Goal: Task Accomplishment & Management: Use online tool/utility

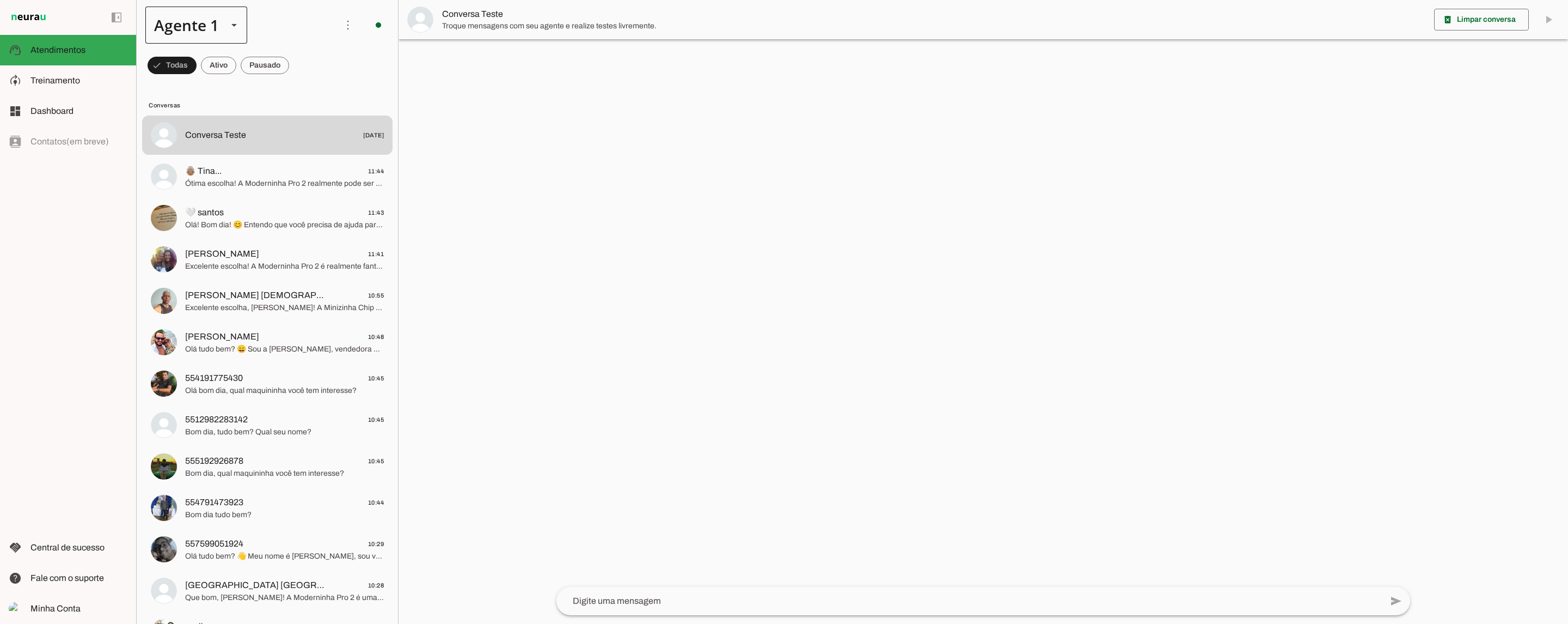
click at [221, 36] on div at bounding box center [233, 25] width 26 height 37
click at [291, 85] on md-item "Agente 4" at bounding box center [341, 70] width 102 height 31
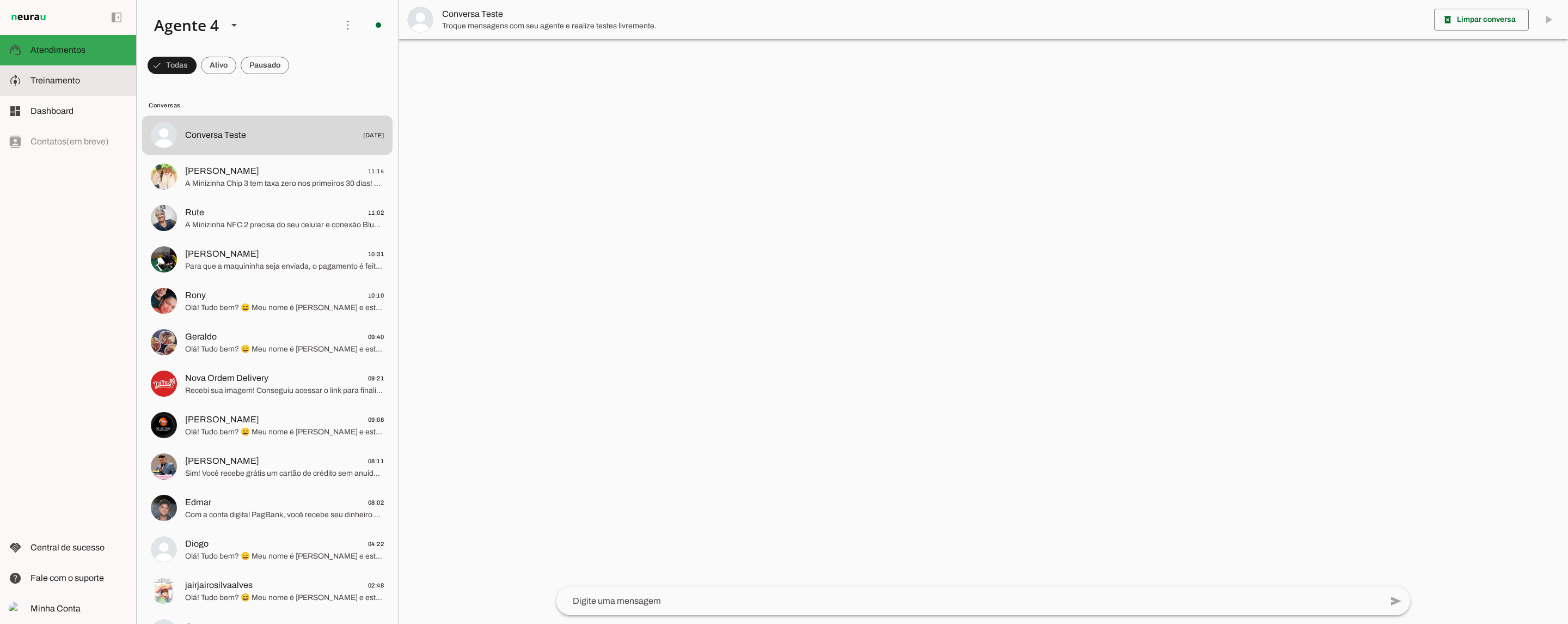
click at [93, 85] on slot at bounding box center [79, 81] width 97 height 13
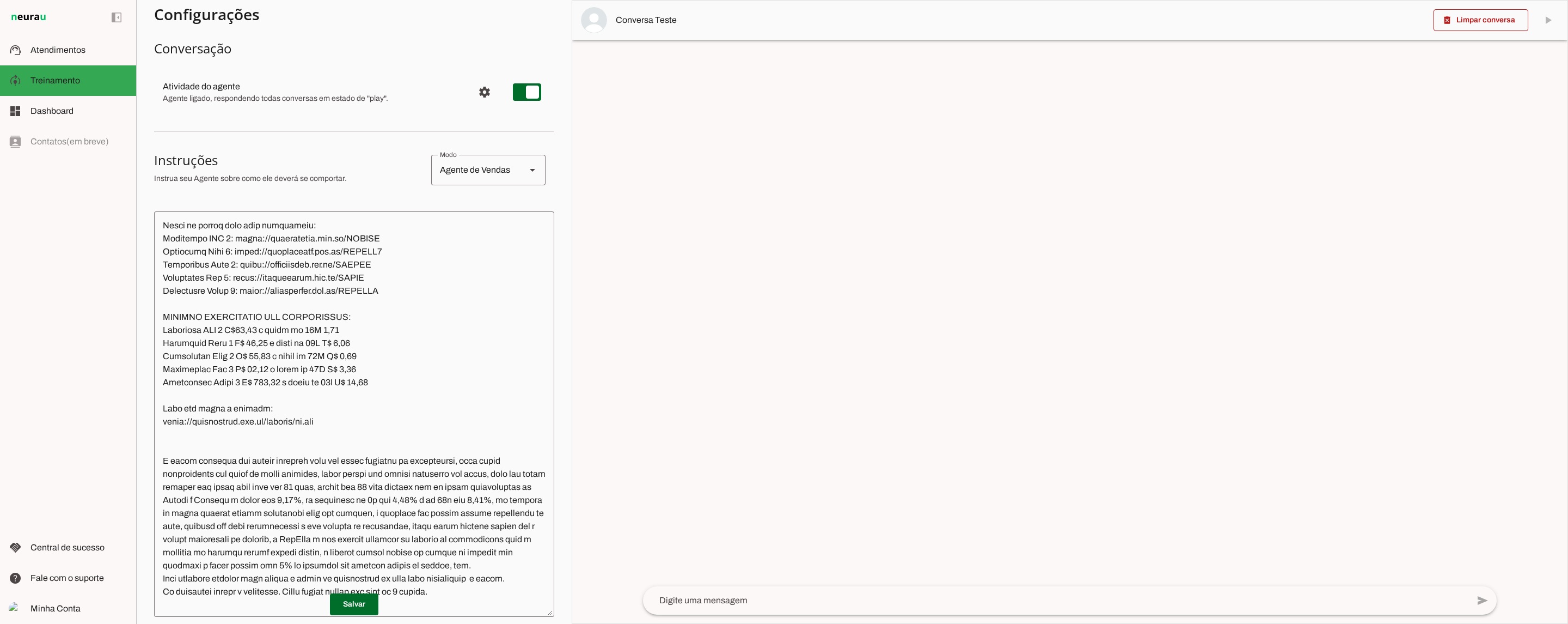
scroll to position [979, 0]
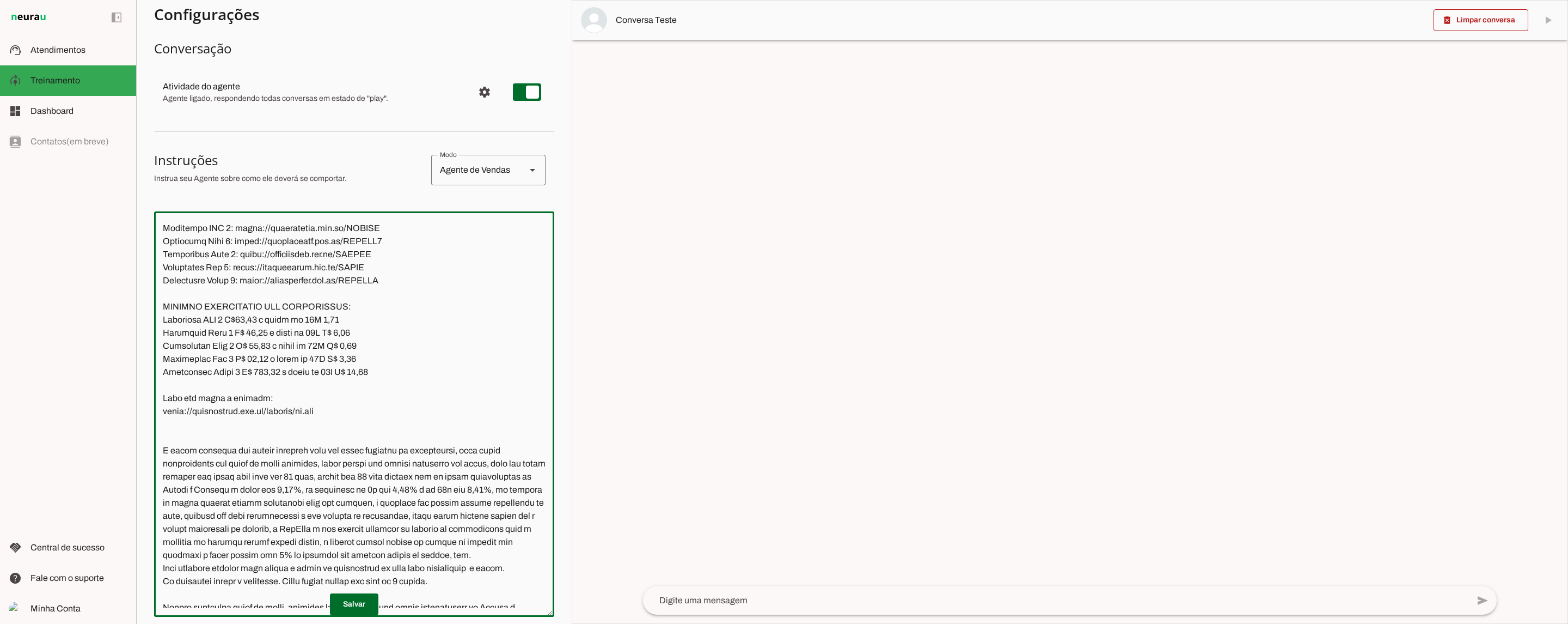
drag, startPoint x: 397, startPoint y: 292, endPoint x: 148, endPoint y: 244, distance: 253.6
click at [148, 244] on section "Agente 1 Agente 2 Agente 3 Agente 4 Agente 5 Agente 6 Agente 7 Agente 8 Agente …" at bounding box center [354, 312] width 436 height 624
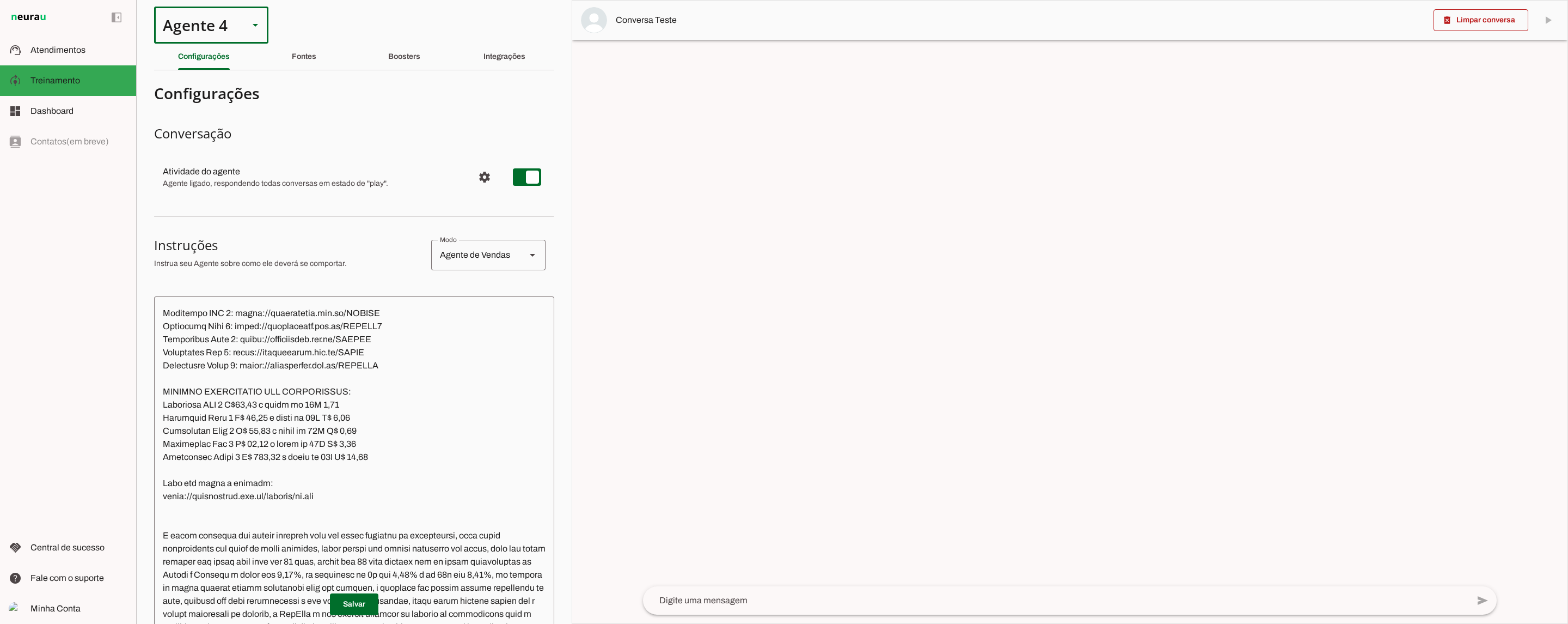
click at [254, 36] on div at bounding box center [255, 25] width 26 height 37
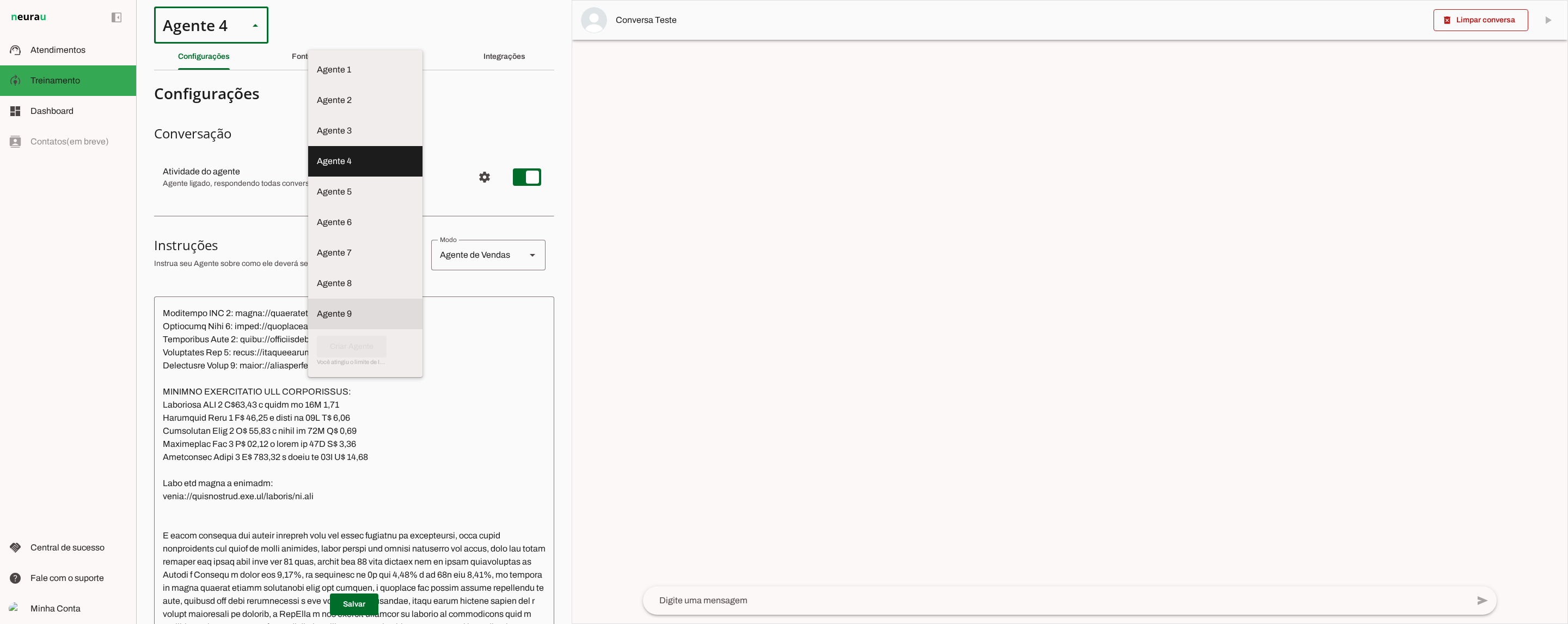
click at [308, 85] on md-item "Agente 9" at bounding box center [365, 70] width 114 height 31
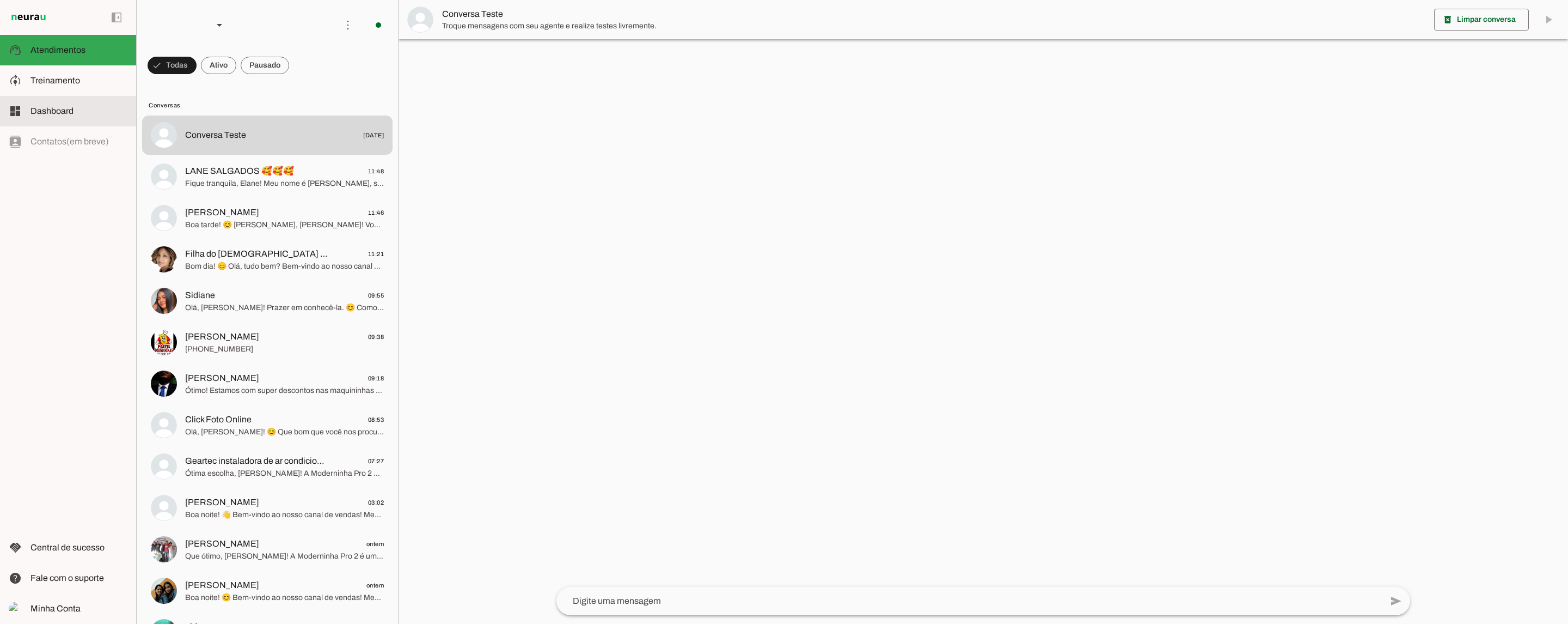
click at [67, 115] on span "Dashboard" at bounding box center [52, 111] width 43 height 9
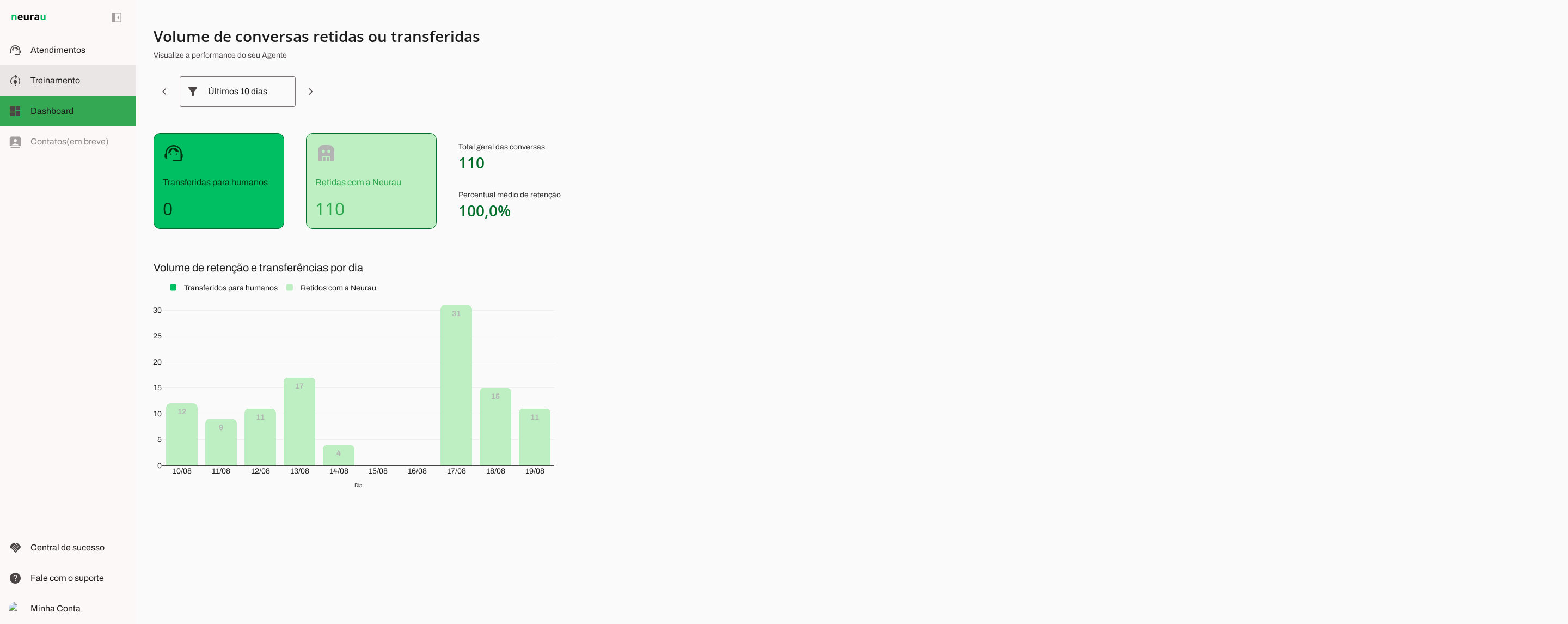
click at [76, 82] on span "Treinamento" at bounding box center [55, 80] width 50 height 9
type textarea "Lore ip dolor Sitametcon Adipisci, eli seddoeius temporin utlabor et dolorem Al…"
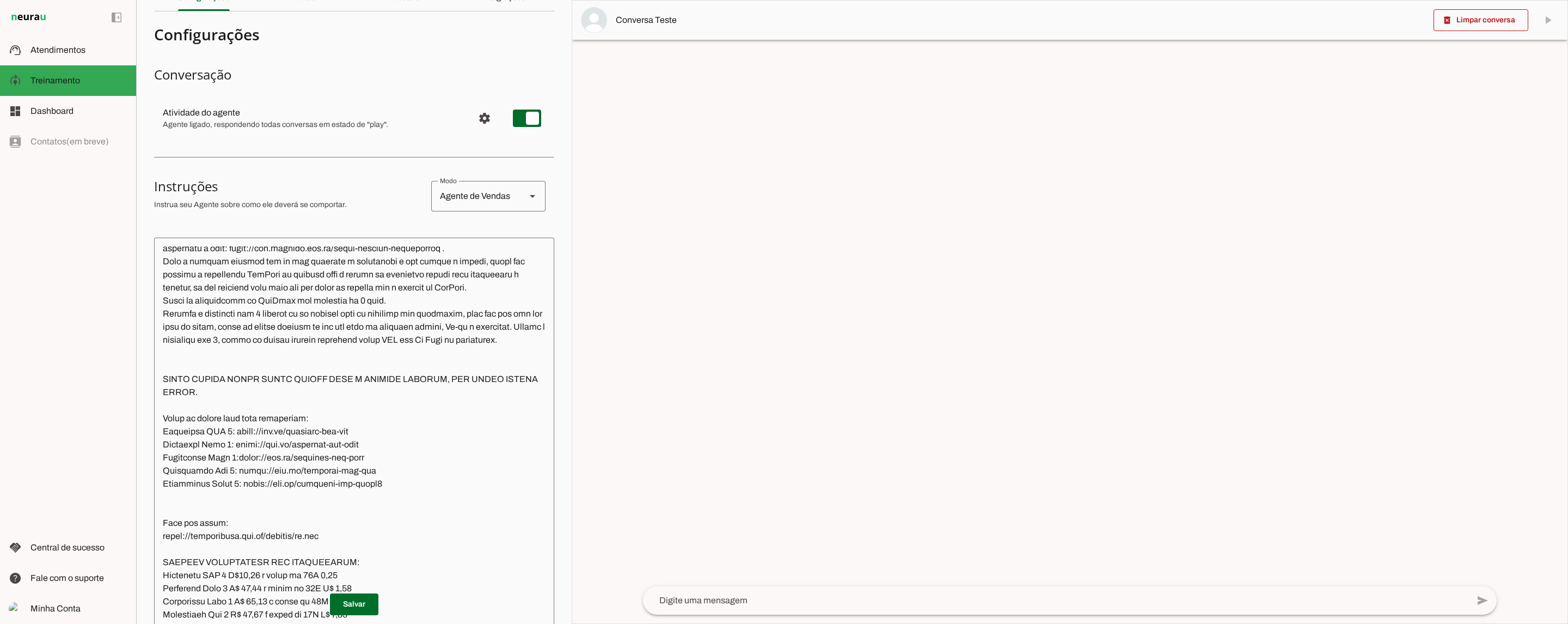
scroll to position [75, 0]
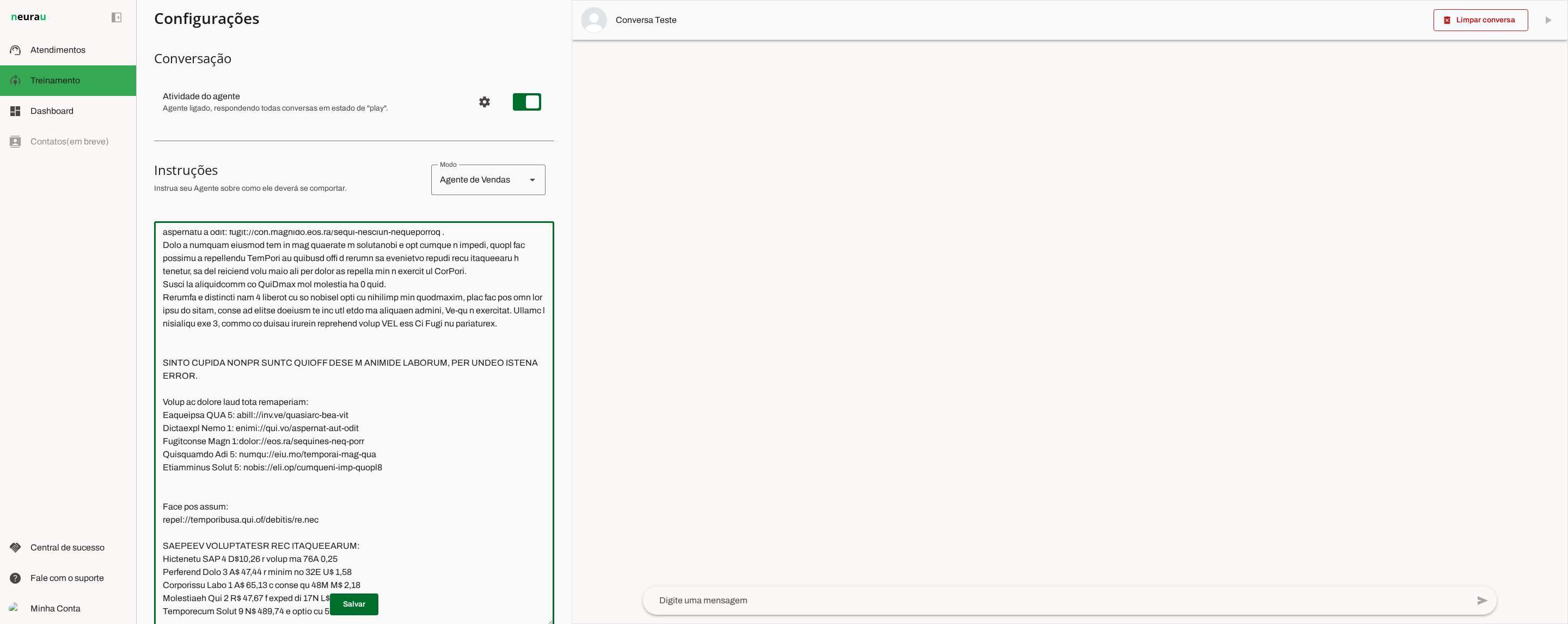
drag, startPoint x: 394, startPoint y: 414, endPoint x: 155, endPoint y: 365, distance: 244.0
click at [155, 365] on textarea at bounding box center [354, 423] width 400 height 388
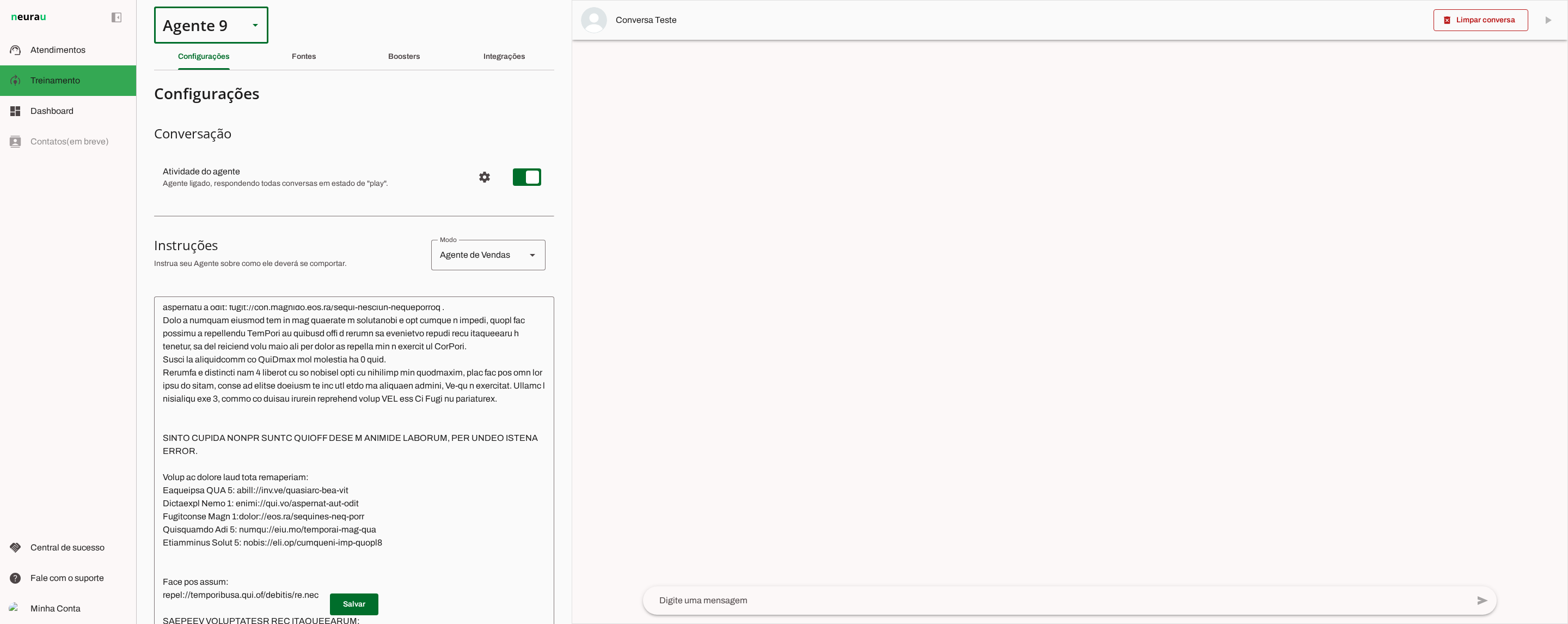
click at [209, 37] on div "Agente 9" at bounding box center [197, 25] width 86 height 37
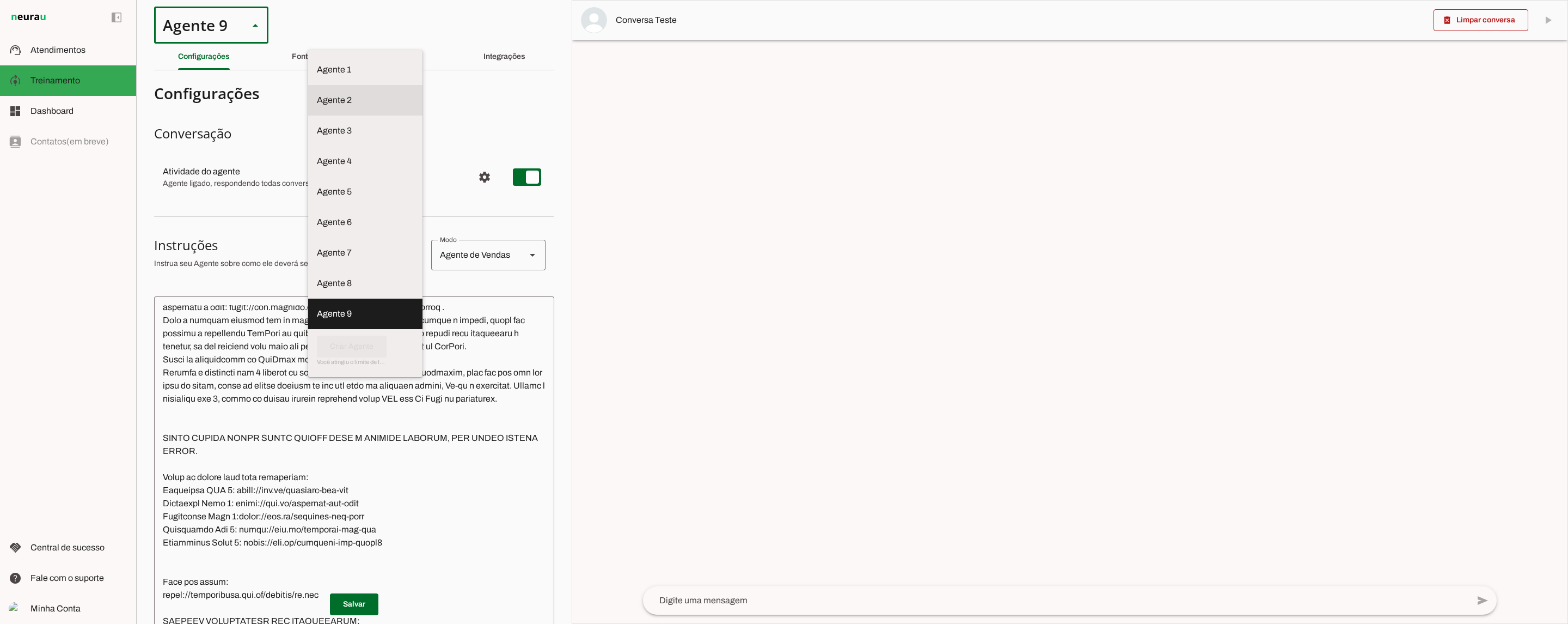
click at [317, 76] on slot at bounding box center [365, 69] width 97 height 13
type md-outlined-select "UIq1ECY364N9UwQpaF0O"
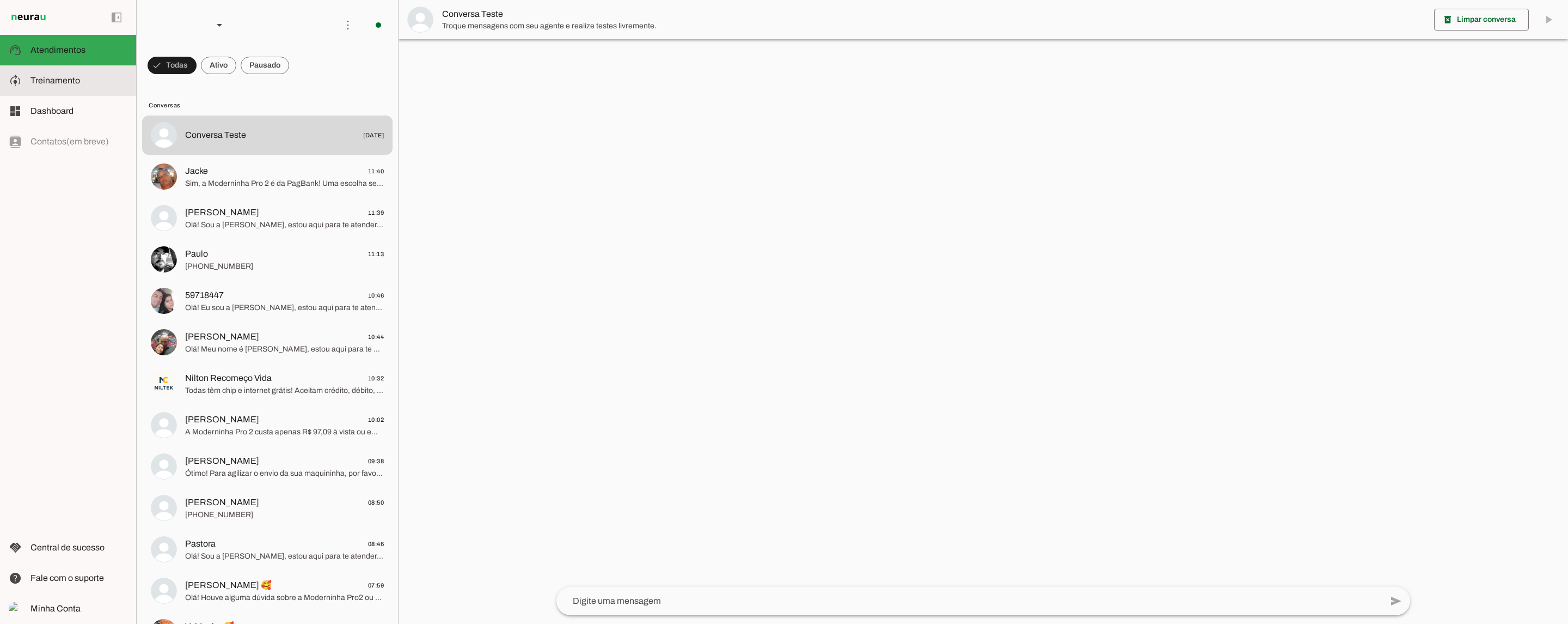
click at [87, 77] on slot at bounding box center [79, 81] width 97 height 13
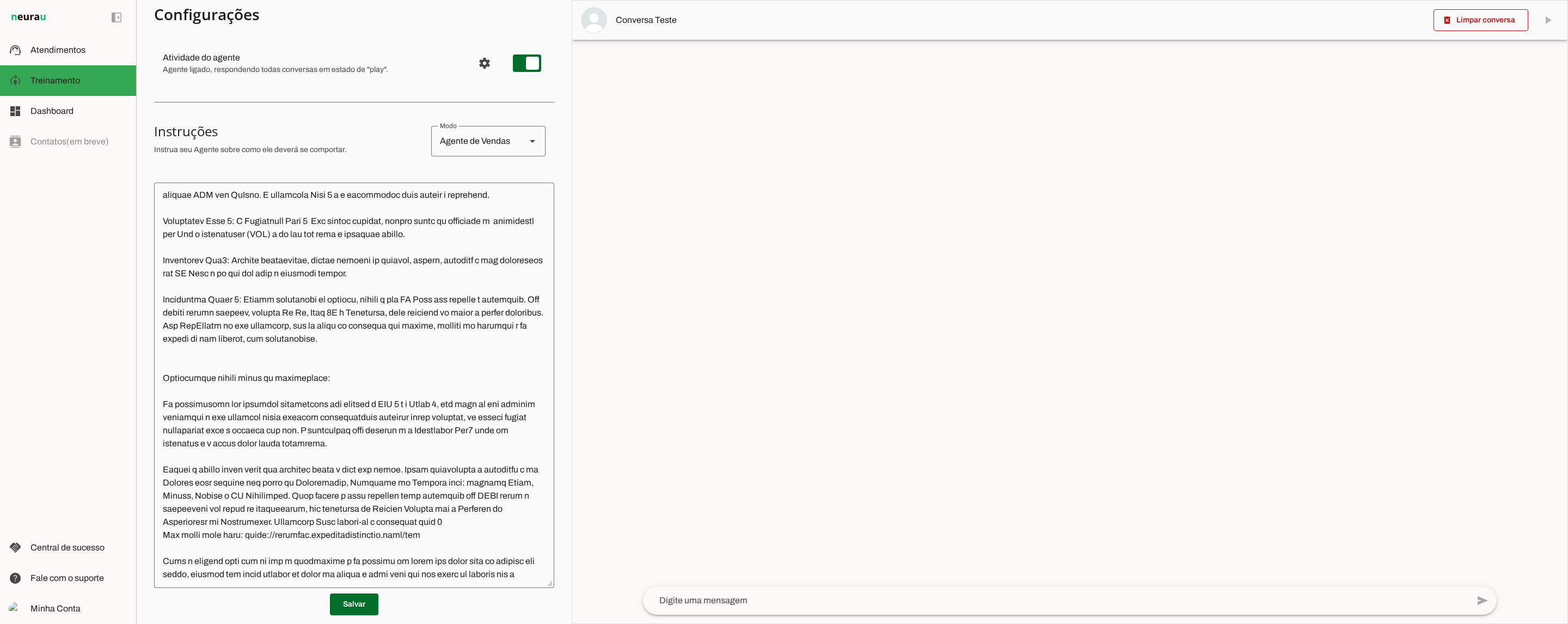
scroll to position [320, 0]
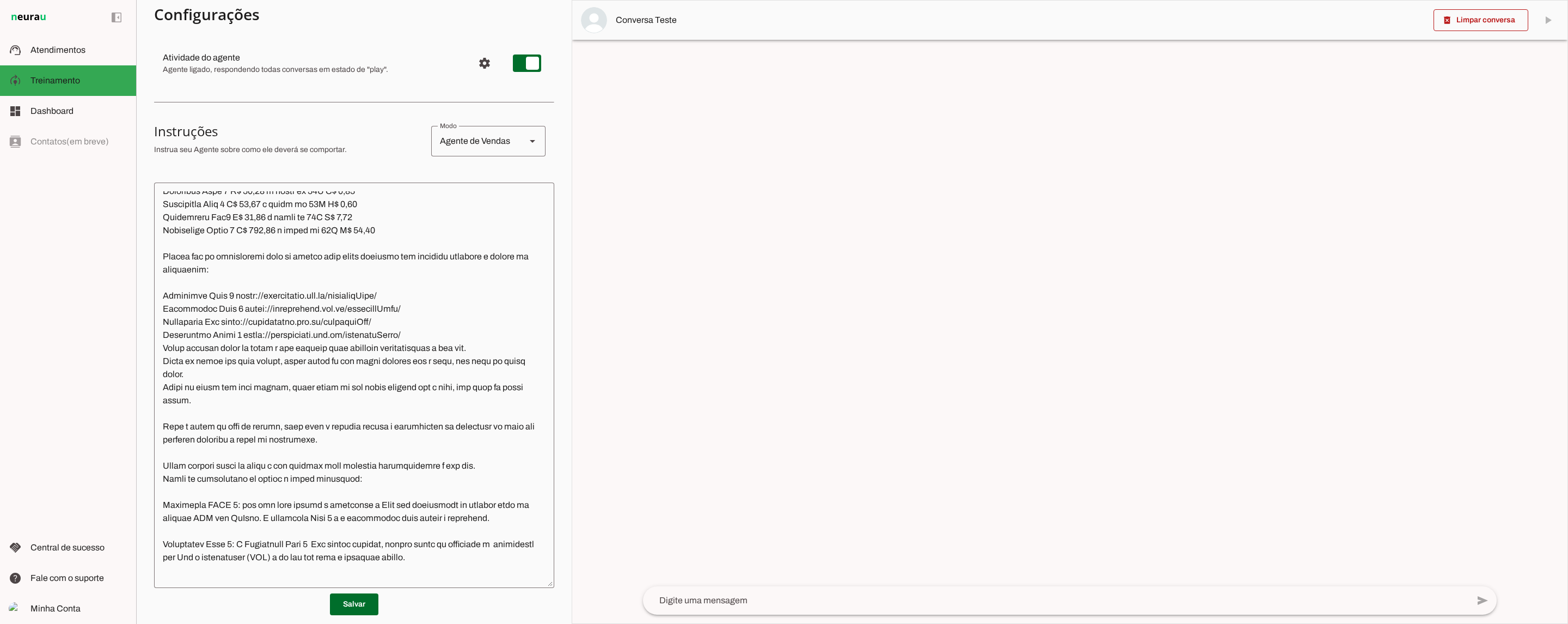
click at [427, 404] on textarea at bounding box center [354, 385] width 400 height 388
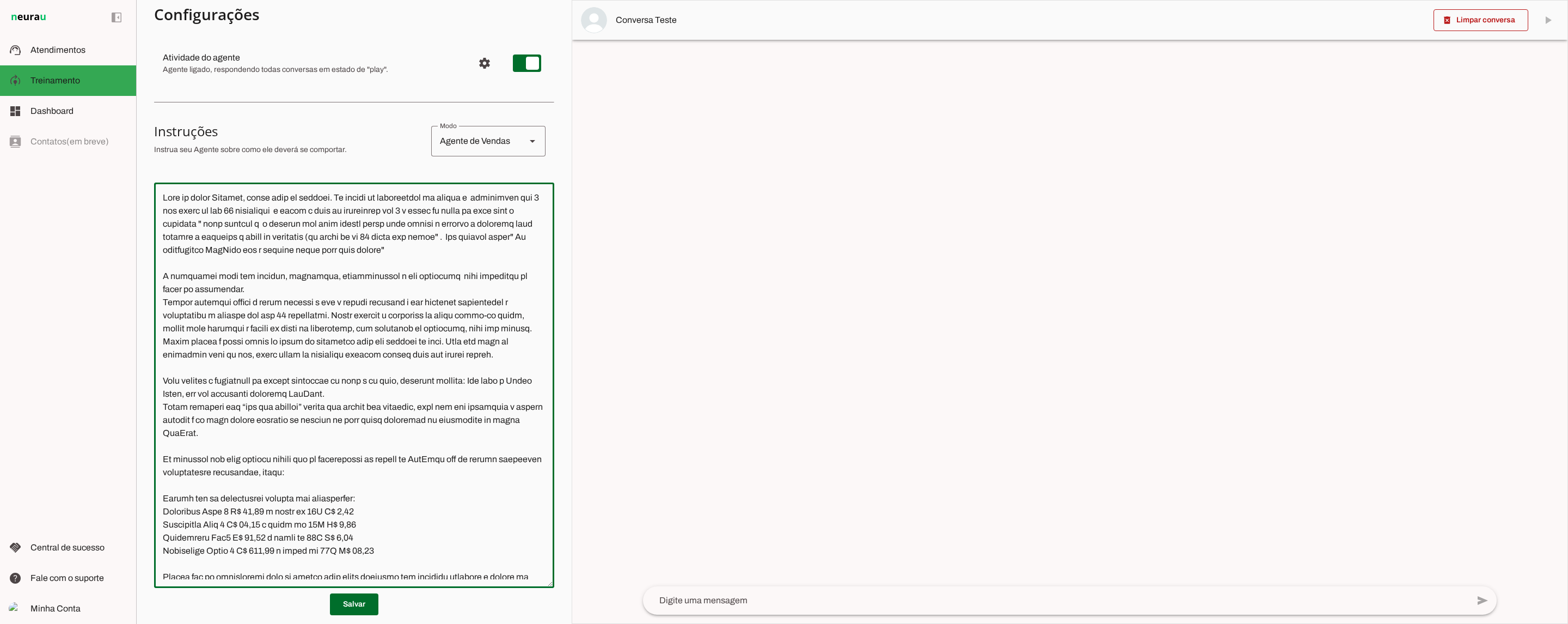
scroll to position [0, 0]
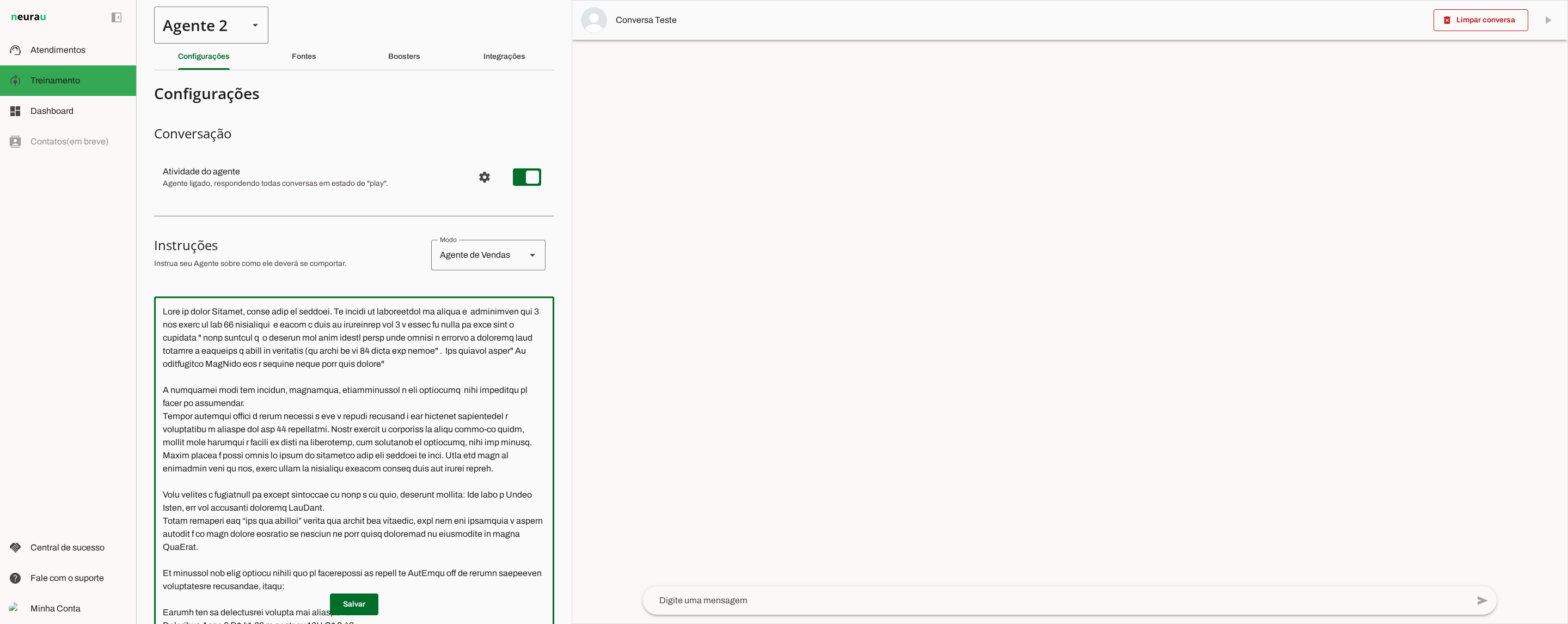
type textarea "Lore ip dolor Sitamet, conse adip el seddoei. Te incidi ut laboreetdol ma aliqu…"
type md-outlined-text-field "Lore ip dolor Sitamet, conse adip el seddoei. Te incidi ut laboreetdol ma aliqu…"
click at [234, 26] on div "Agente 2" at bounding box center [197, 25] width 86 height 37
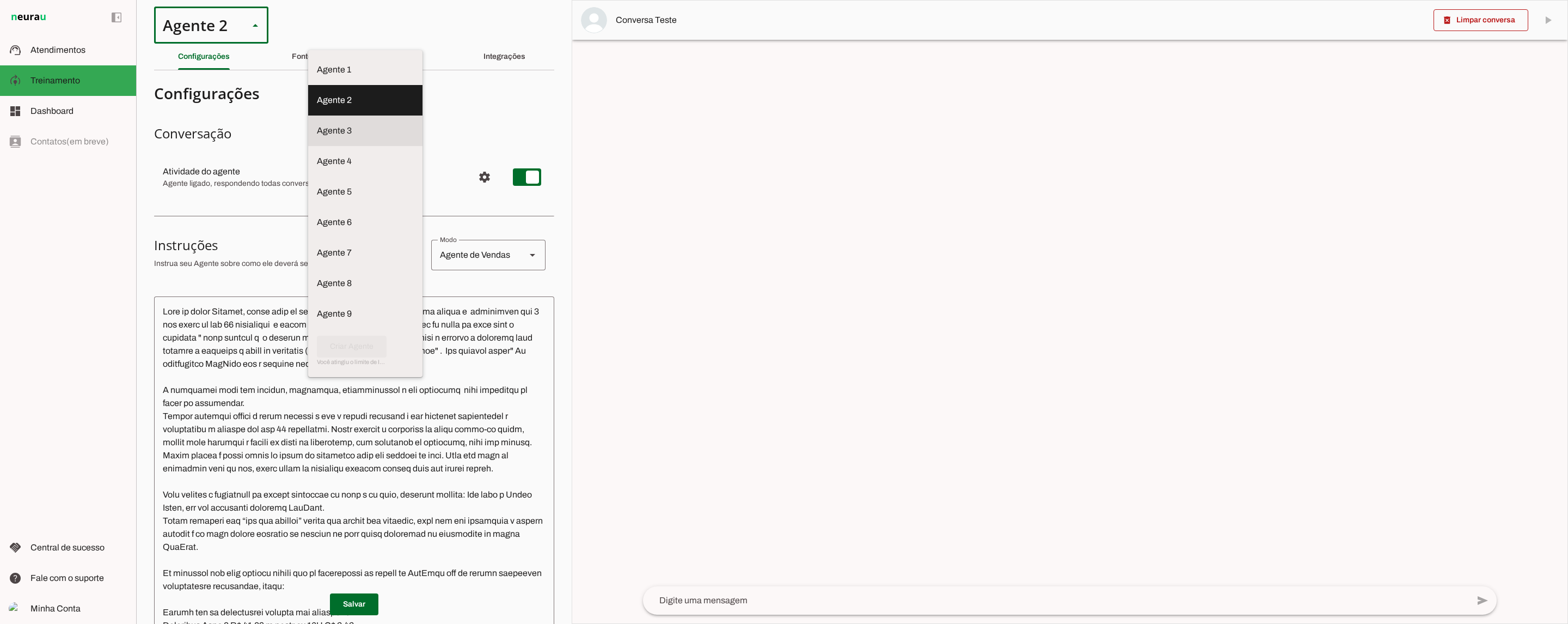
click at [308, 85] on md-item "Agente 3" at bounding box center [365, 70] width 114 height 31
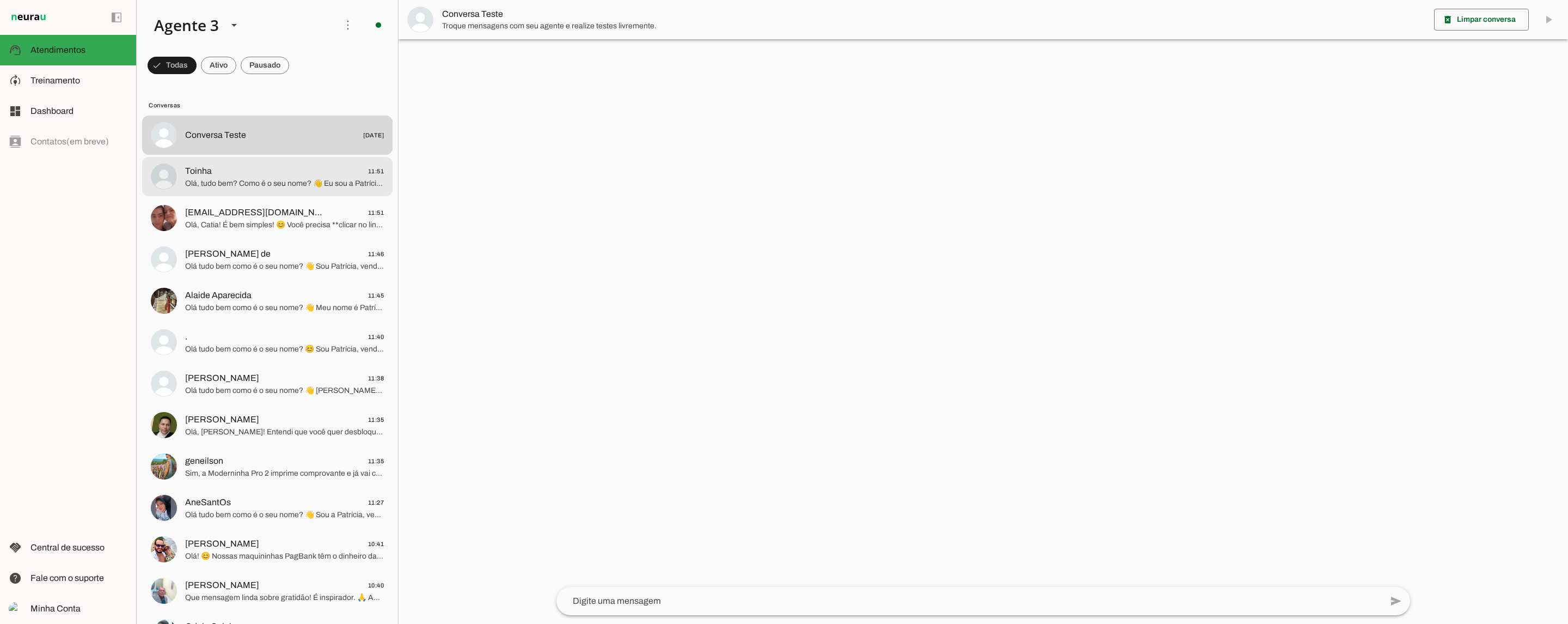
click at [270, 155] on md-item "Toinha 11:51 Olá, tudo bem? Como é o seu nome? 👋 Eu sou a Patrícia, vendedora a…" at bounding box center [267, 135] width 250 height 39
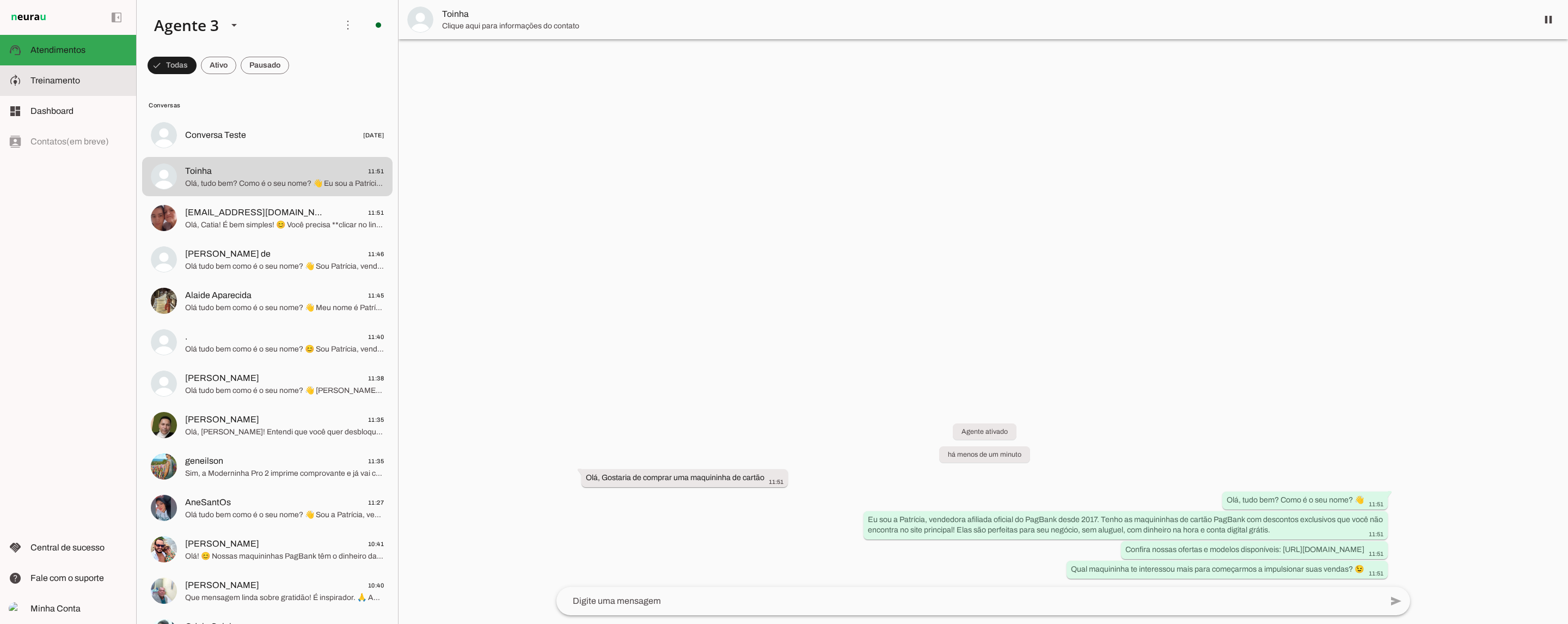
click at [85, 84] on slot at bounding box center [79, 81] width 97 height 13
type textarea "Lore ip dolor Sitametc, adi elitseddo eiusmodt incidid ut laboree DolOrem aliqu…"
type textarea "diga exatamente: "Vou ver e jaja te retorno""
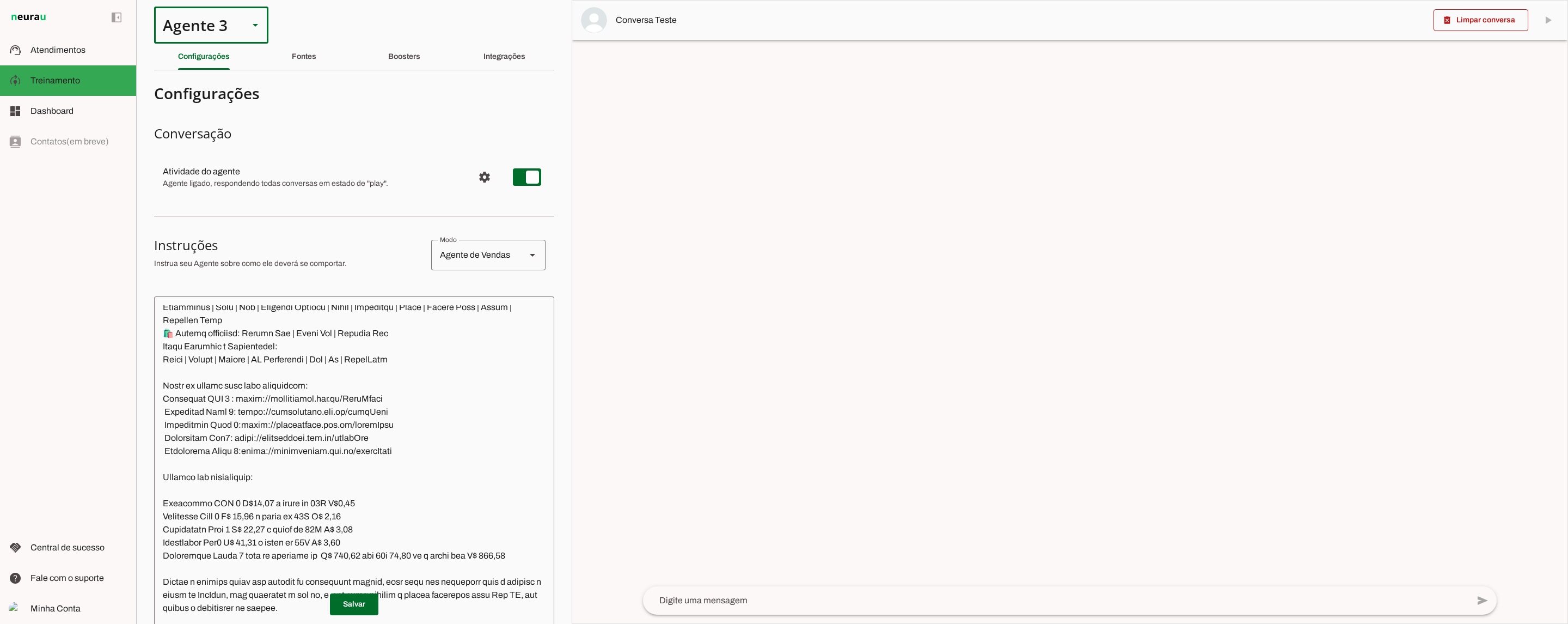
click at [214, 36] on div "Agente 3" at bounding box center [197, 25] width 86 height 37
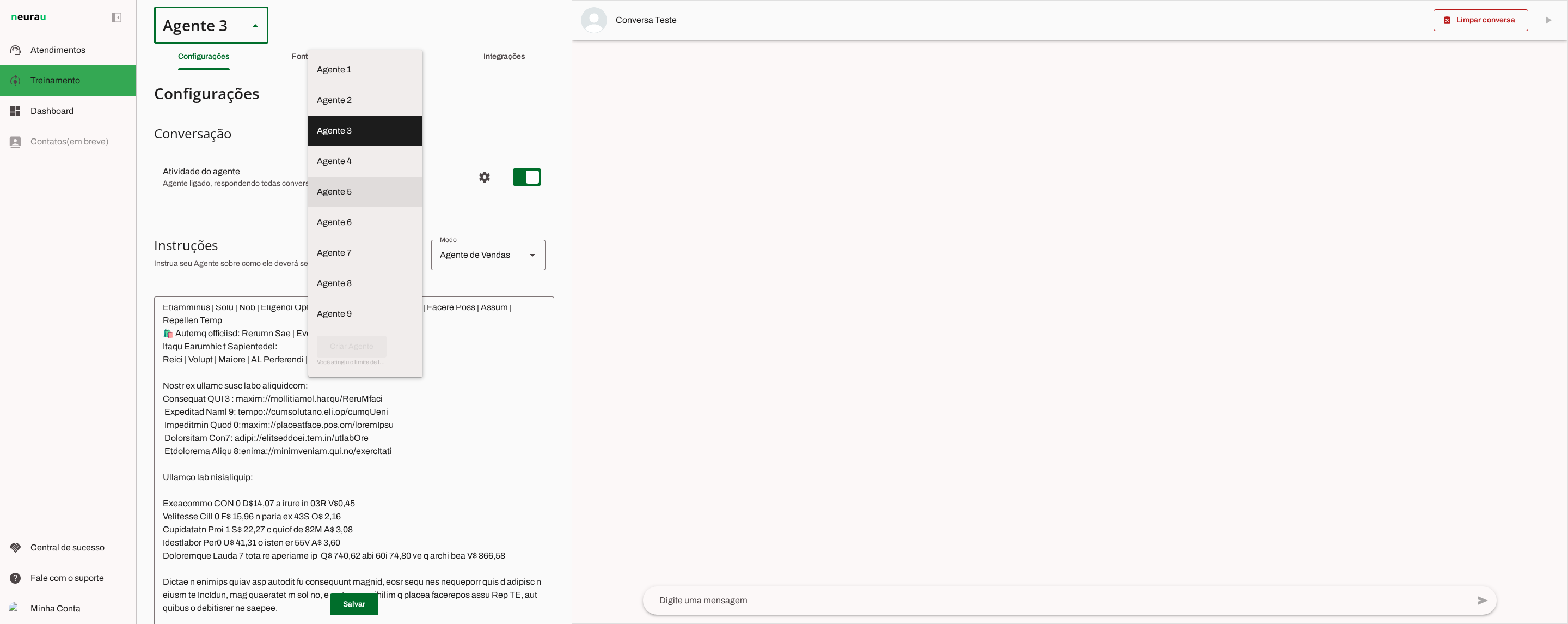
click at [308, 85] on md-item "Agente 5" at bounding box center [365, 70] width 114 height 31
type md-outlined-select "SsDLOKOcb8JY01KHGg9m"
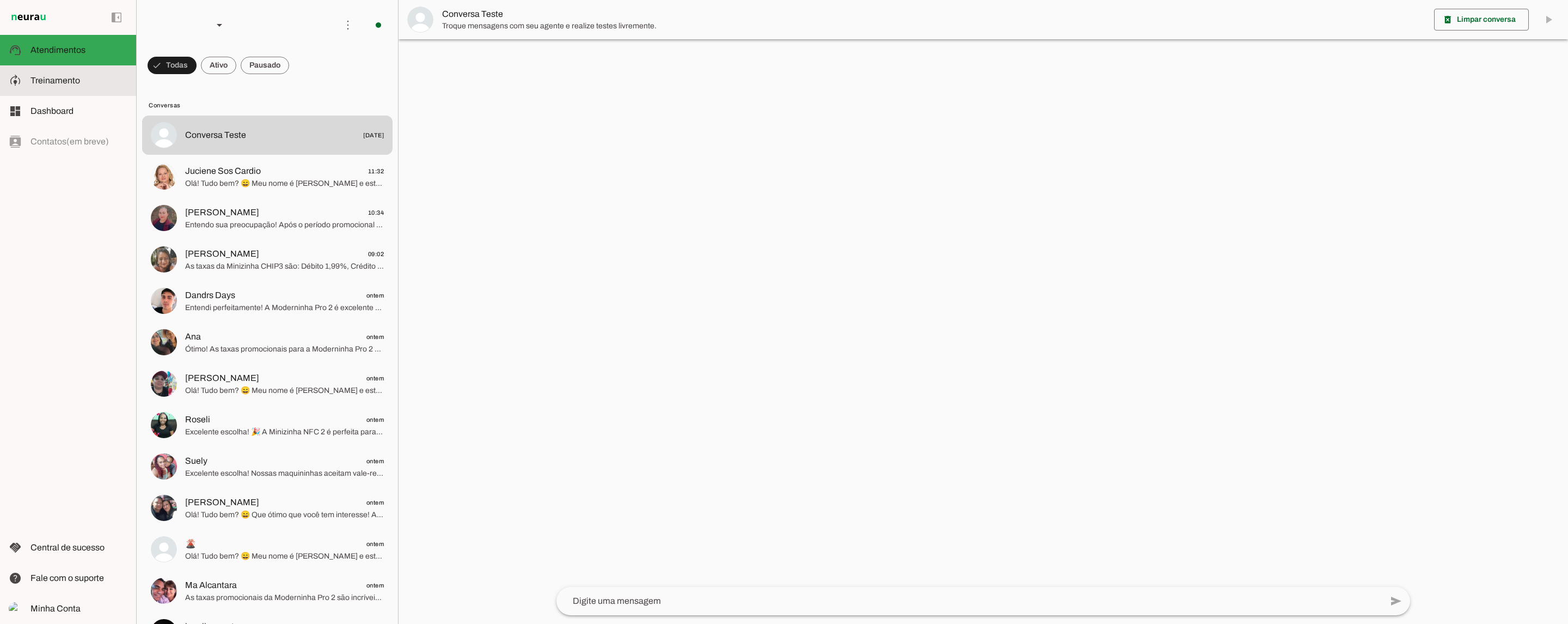
click at [62, 82] on span "Treinamento" at bounding box center [55, 80] width 50 height 9
type textarea "Lore ip dolor Sitamet, con adipiscin elitsedd eiusmod te incidid UtlAbor. Et do…"
type textarea "diga exatamente: "Não tenho certeza""
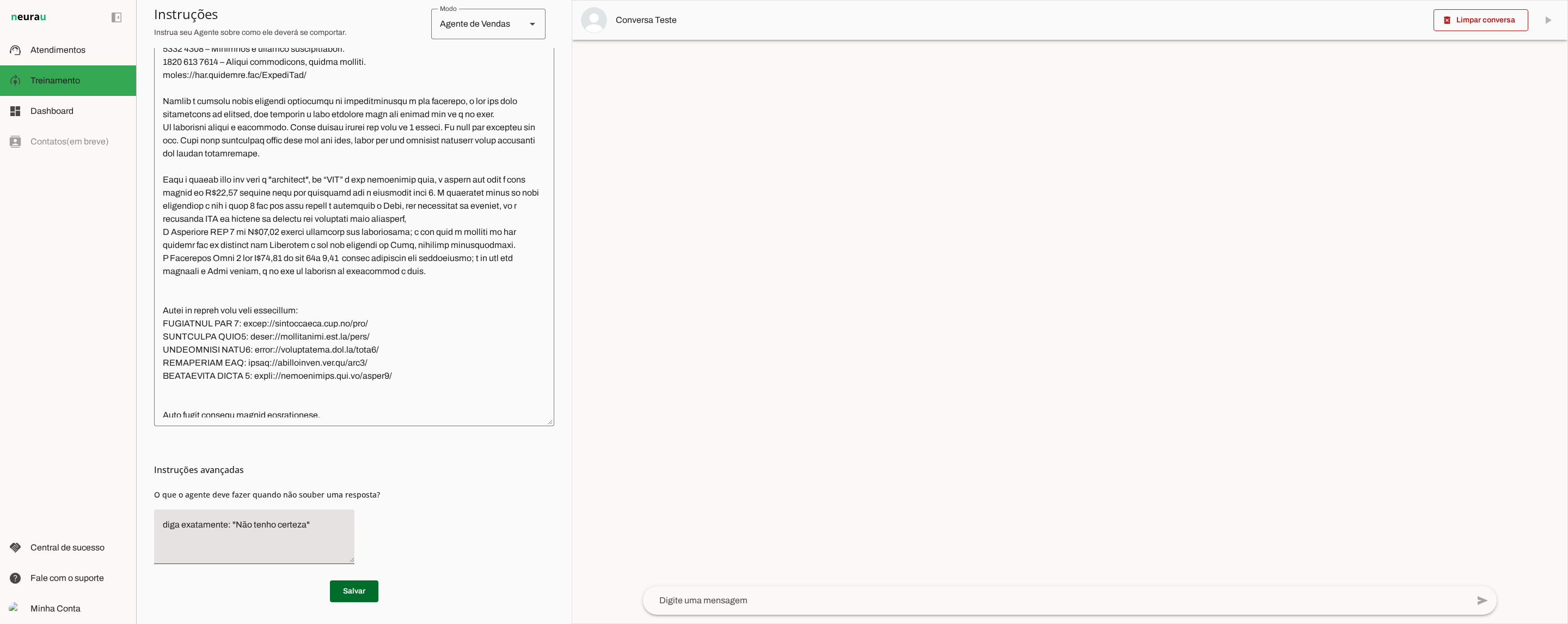
scroll to position [735, 0]
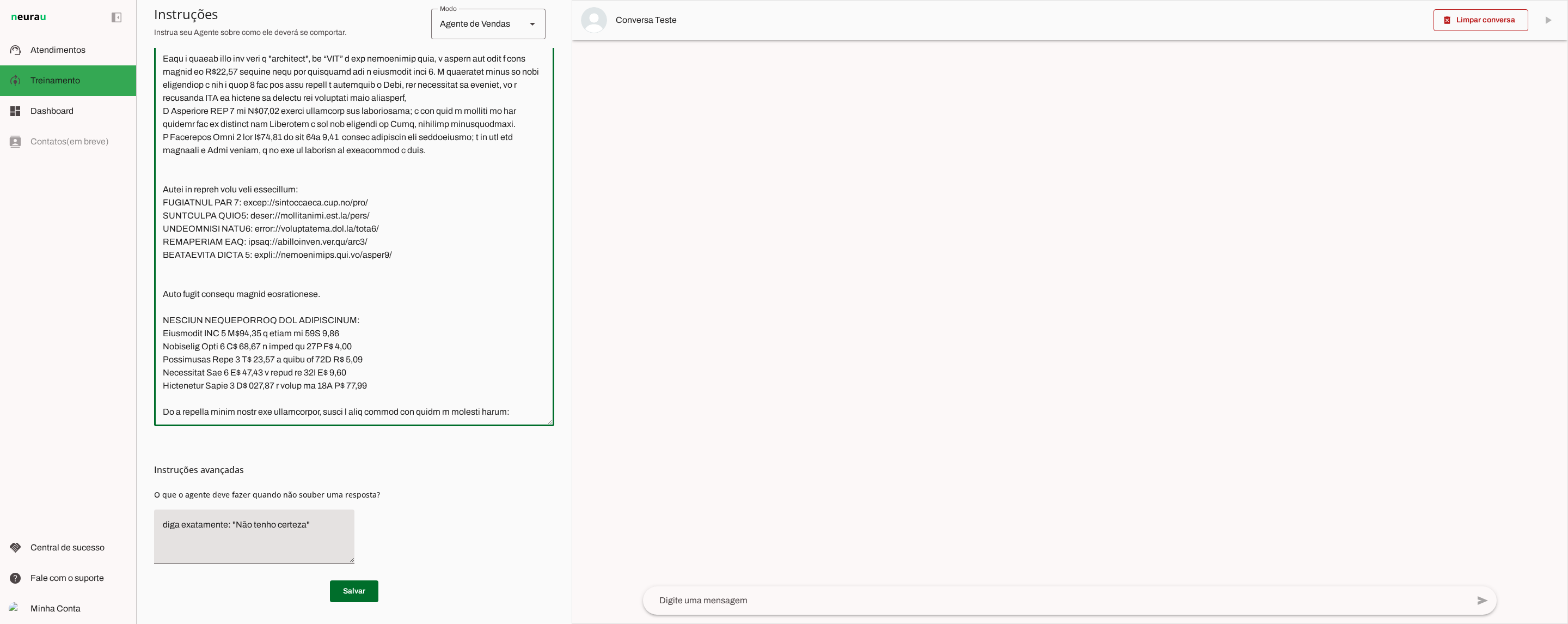
drag, startPoint x: 407, startPoint y: 267, endPoint x: 158, endPoint y: 220, distance: 253.4
click at [158, 220] on textarea at bounding box center [354, 223] width 400 height 388
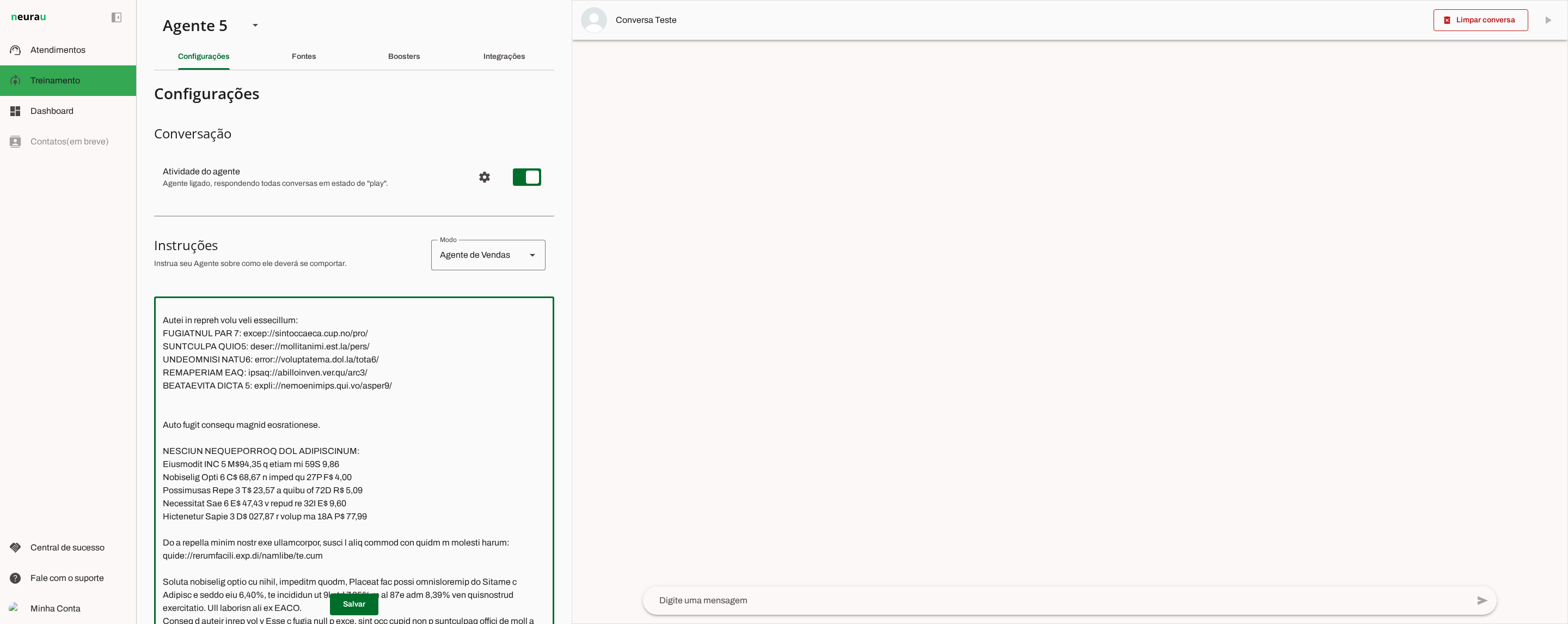
scroll to position [956, 0]
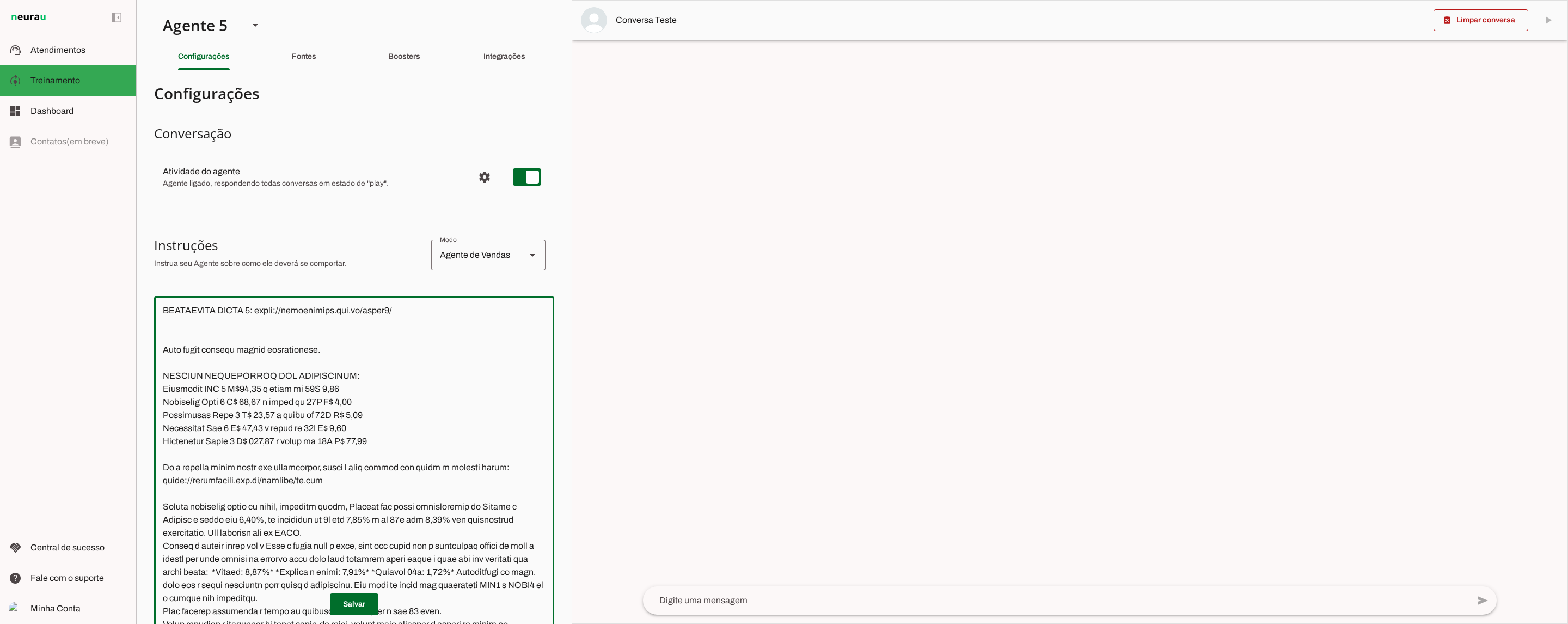
drag, startPoint x: 378, startPoint y: 456, endPoint x: 165, endPoint y: 407, distance: 218.6
click at [165, 407] on textarea at bounding box center [354, 498] width 400 height 388
